Goal: Leave review/rating

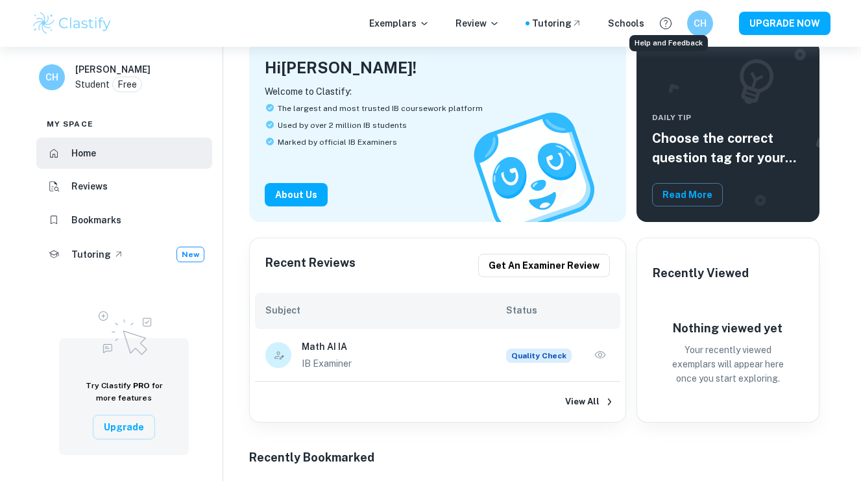
scroll to position [81, 0]
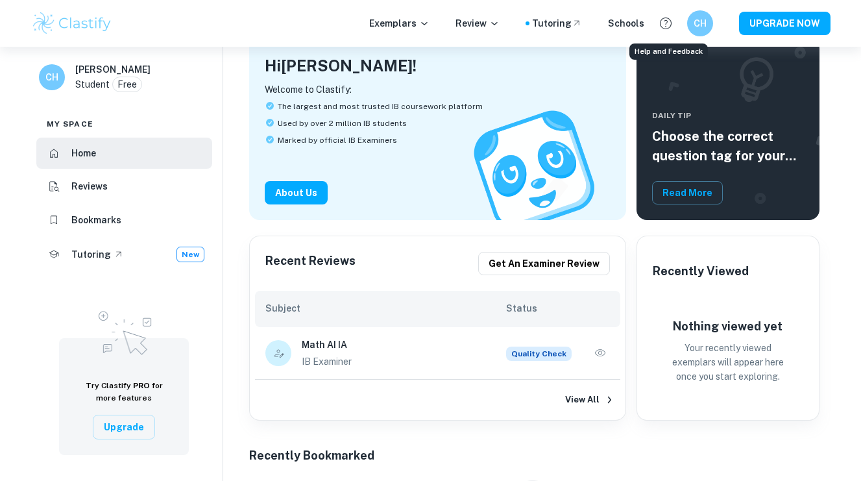
click at [152, 188] on li "Reviews" at bounding box center [124, 186] width 176 height 31
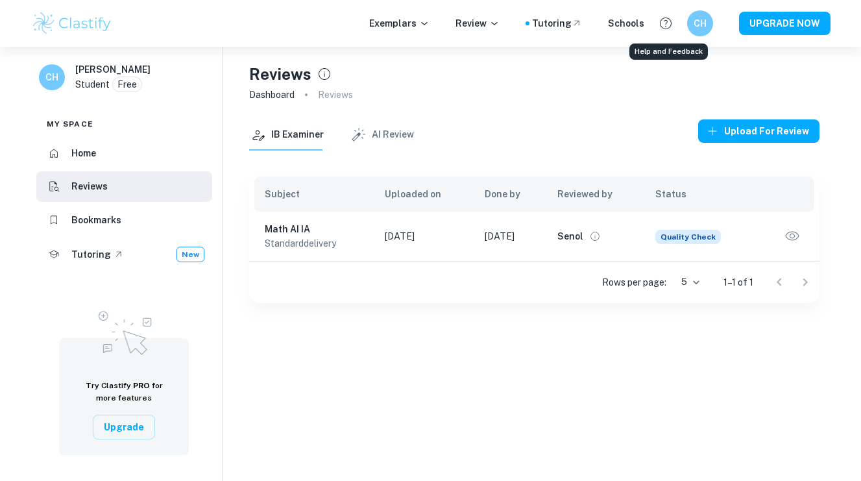
drag, startPoint x: 468, startPoint y: 234, endPoint x: 563, endPoint y: 234, distance: 95.3
click at [563, 234] on tr "Math AI IA standard delivery [DATE] [DATE] Senol Quality Check" at bounding box center [534, 235] width 570 height 49
click at [563, 234] on td "Senol" at bounding box center [596, 235] width 98 height 49
click at [494, 234] on td "[DATE]" at bounding box center [510, 235] width 73 height 49
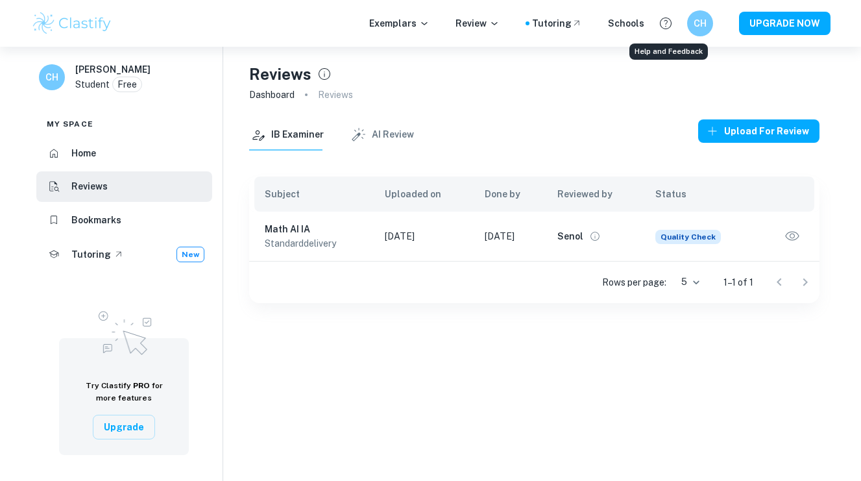
click at [547, 234] on td "[DATE]" at bounding box center [510, 235] width 73 height 49
click at [599, 239] on icon "View full profile" at bounding box center [594, 235] width 9 height 9
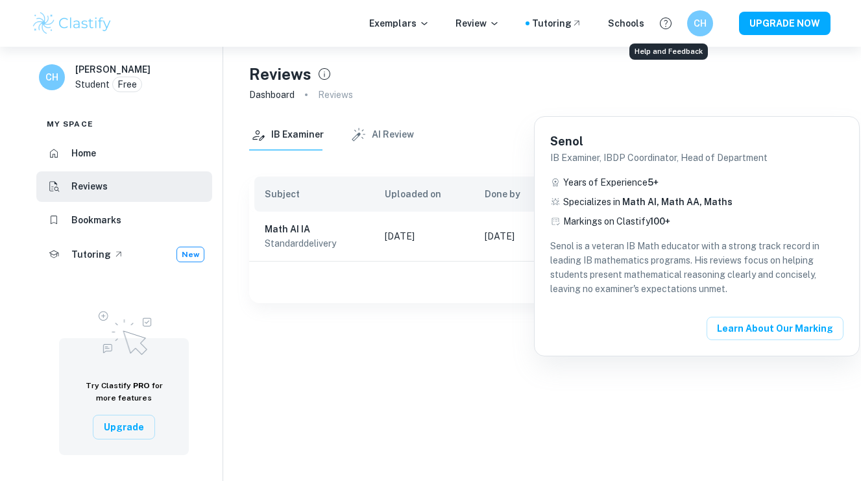
click at [394, 215] on div at bounding box center [430, 240] width 861 height 481
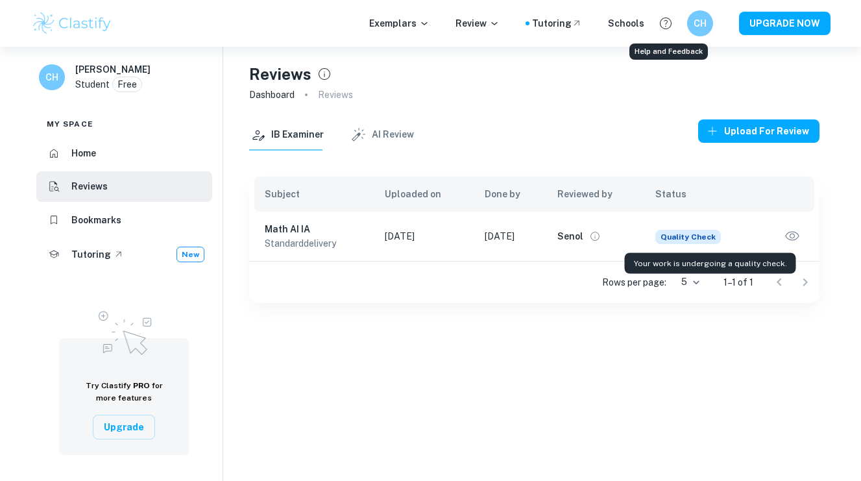
click at [698, 237] on span "Quality Check" at bounding box center [687, 237] width 65 height 14
click at [798, 238] on icon "button" at bounding box center [791, 236] width 17 height 17
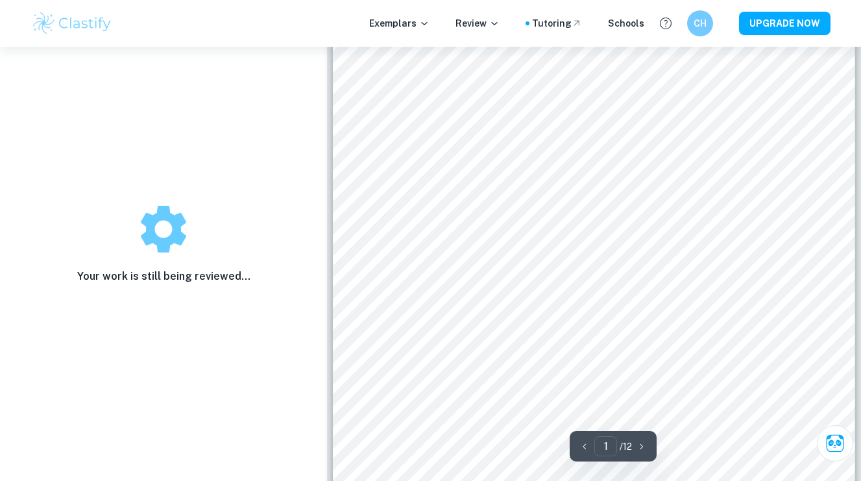
scroll to position [88, 0]
type input "12"
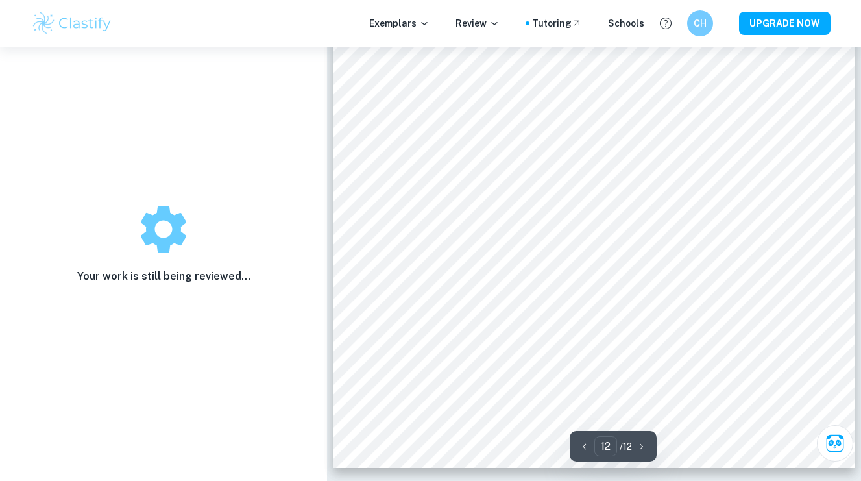
click at [688, 323] on div "account for time spent stationary at the attractions. You will also go to resta…" at bounding box center [594, 99] width 522 height 737
